Goal: Task Accomplishment & Management: Manage account settings

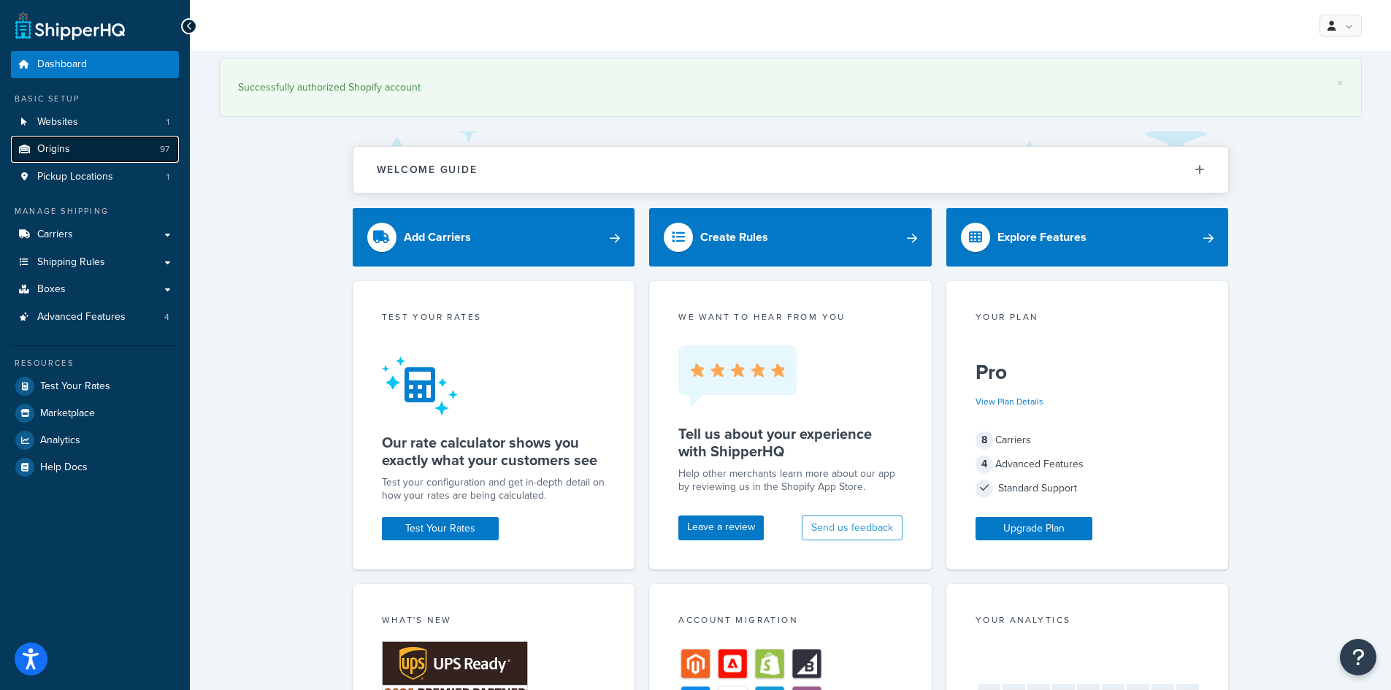
click at [67, 148] on span "Origins" at bounding box center [53, 149] width 33 height 12
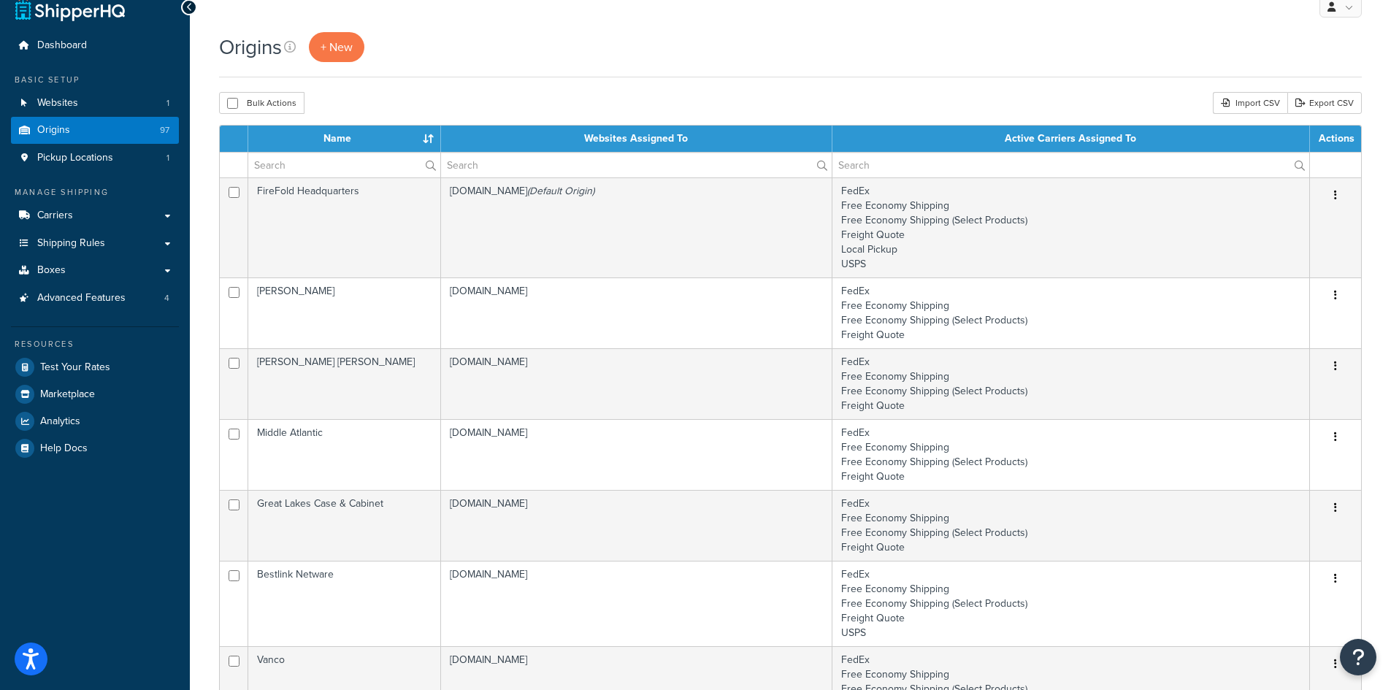
scroll to position [584, 0]
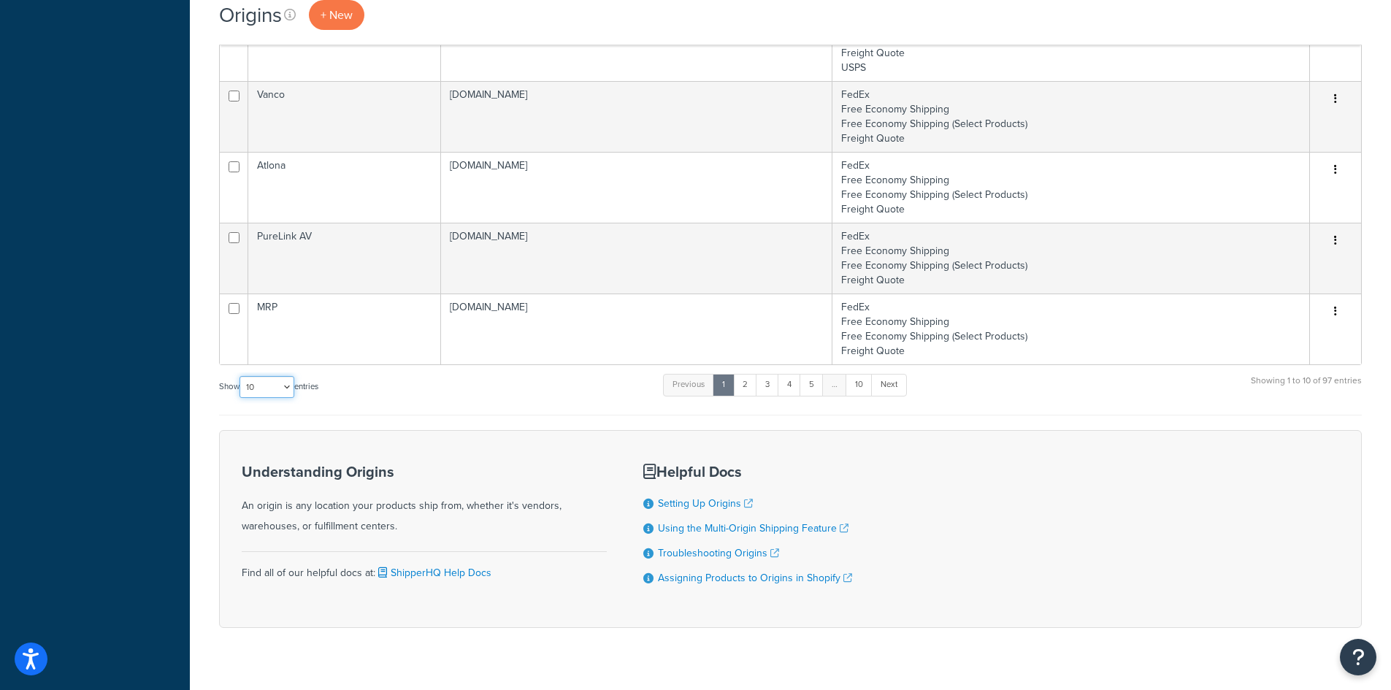
click at [266, 391] on select "10 15 25 50 100 1000" at bounding box center [266, 387] width 55 height 22
select select "100"
click at [241, 377] on select "10 15 25 50 100 1000" at bounding box center [266, 387] width 55 height 22
click at [150, 402] on div "Dashboard Basic Setup Websites 1 Origins 97 Pickup Locations 1 Manage Shipping …" at bounding box center [95, 66] width 190 height 1300
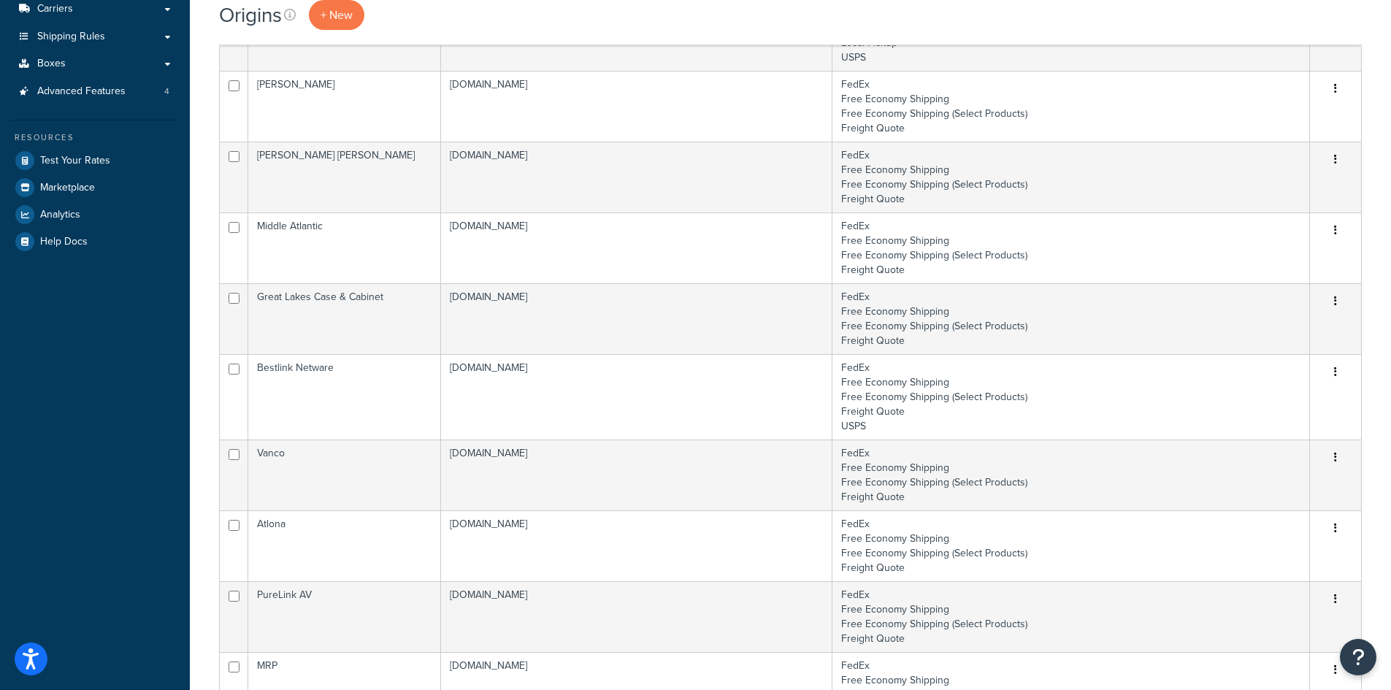
scroll to position [0, 0]
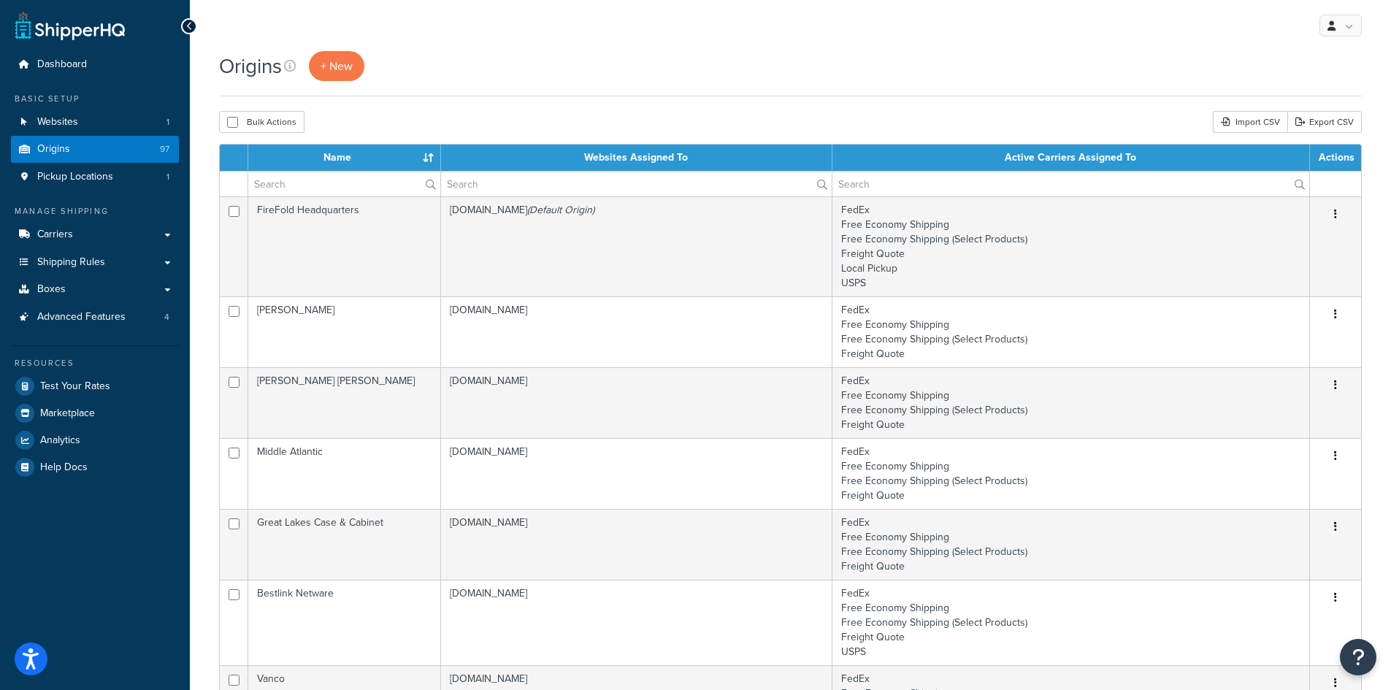
click at [402, 133] on div "Bulk Actions Duplicate Delete Import CSV Export CSV" at bounding box center [790, 122] width 1143 height 22
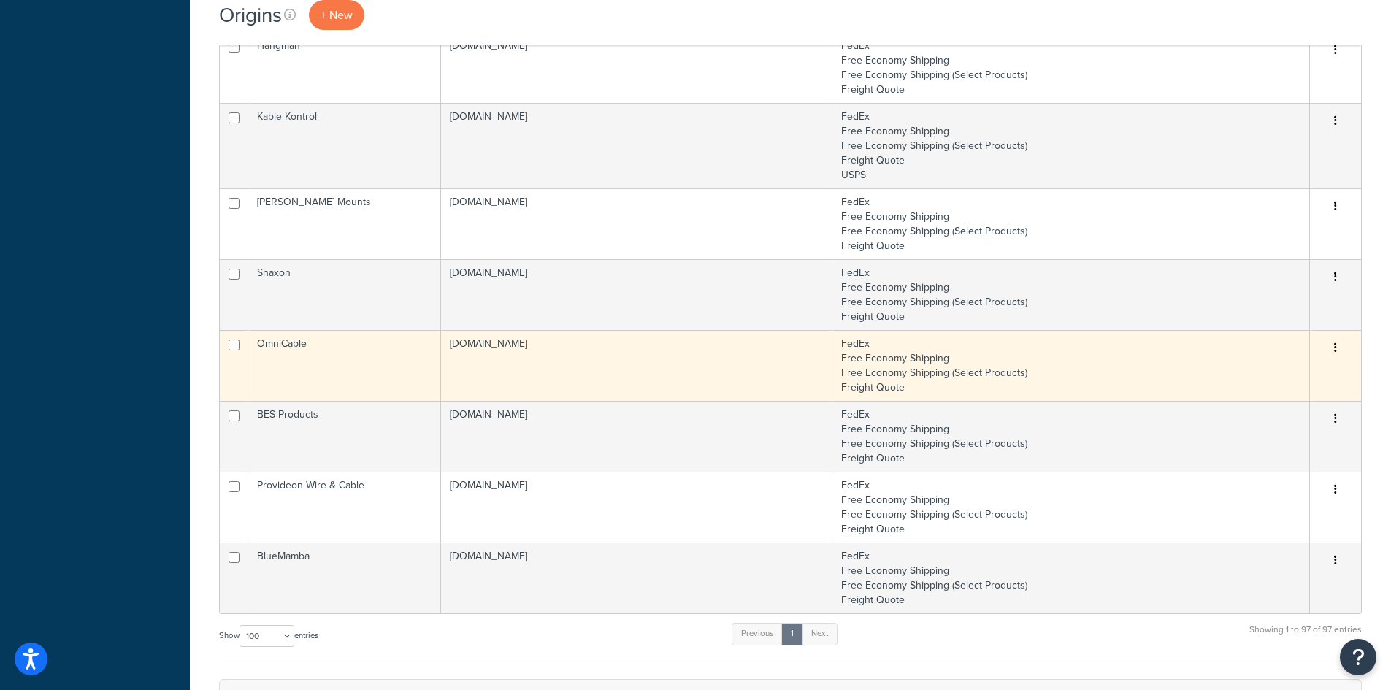
click at [422, 374] on td "OmniCable" at bounding box center [344, 365] width 193 height 71
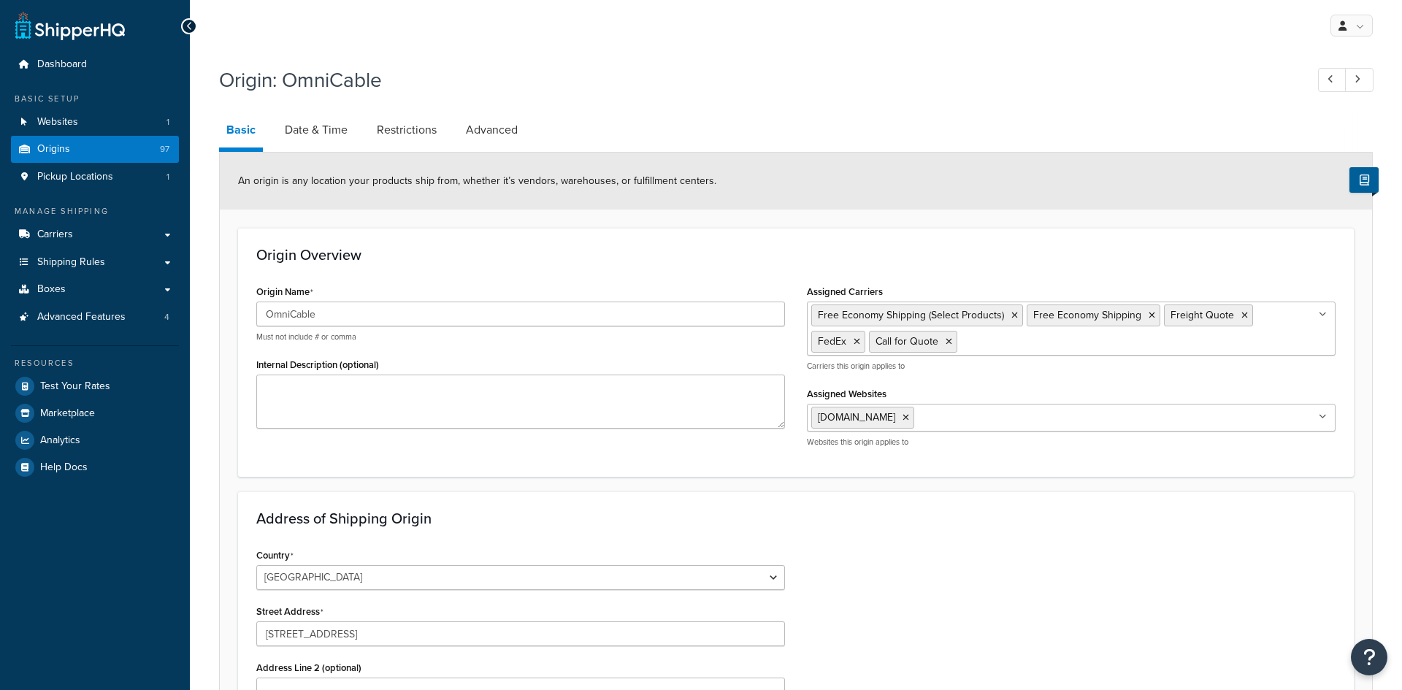
select select "43"
